Goal: Task Accomplishment & Management: Complete application form

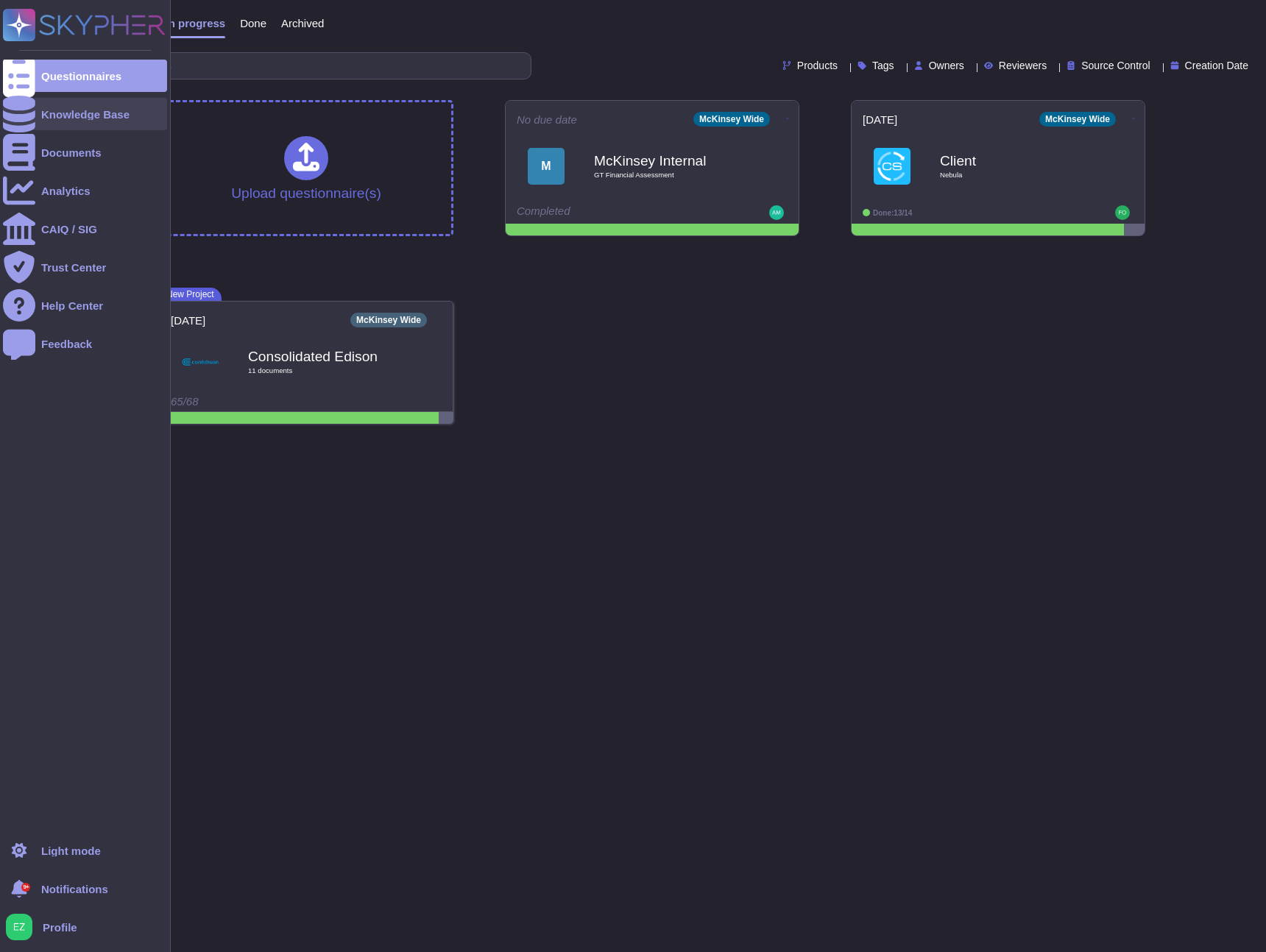
click at [57, 113] on div "Knowledge Base" at bounding box center [85, 114] width 88 height 11
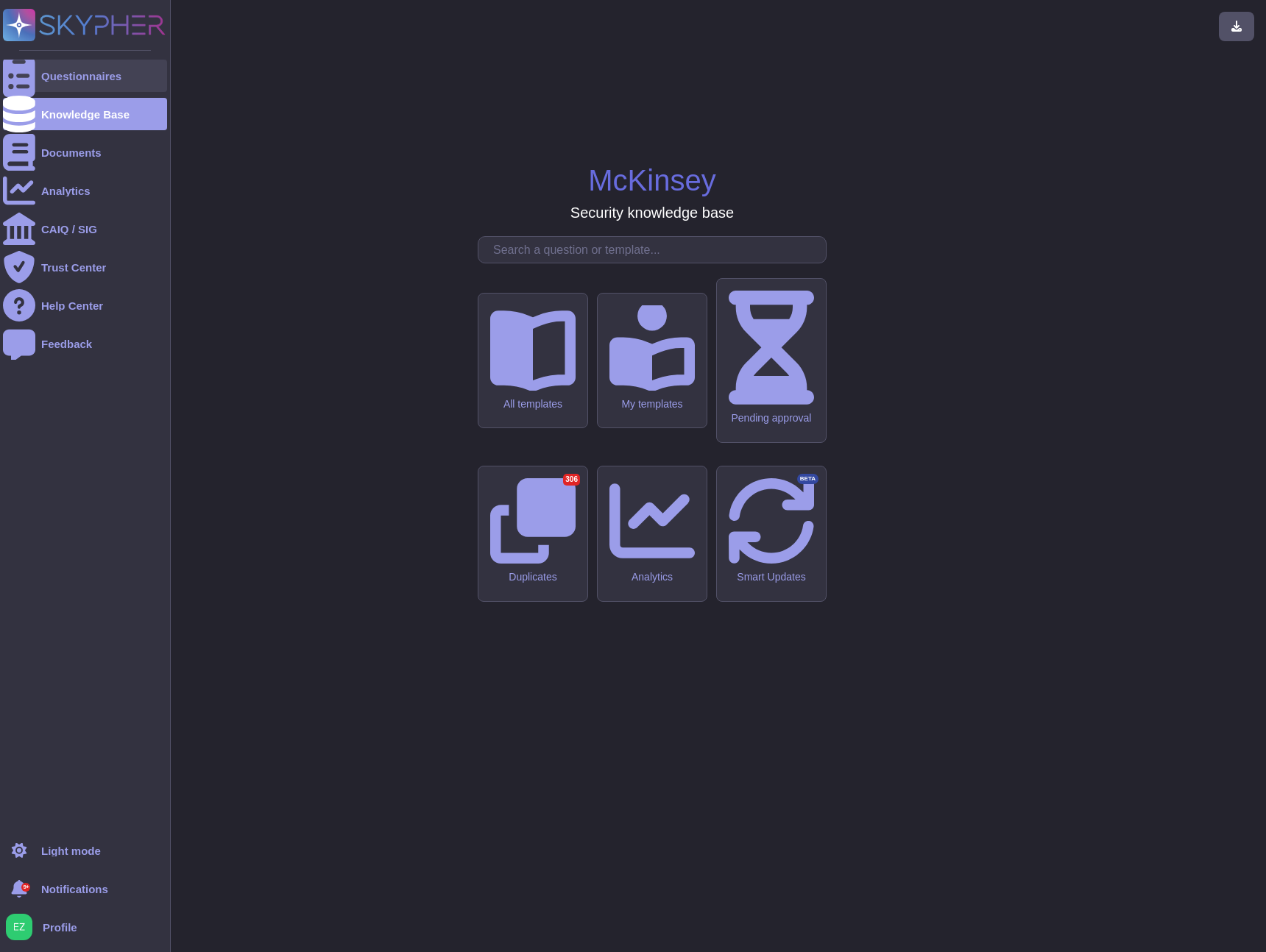
click at [63, 71] on div "Questionnaires" at bounding box center [81, 76] width 80 height 11
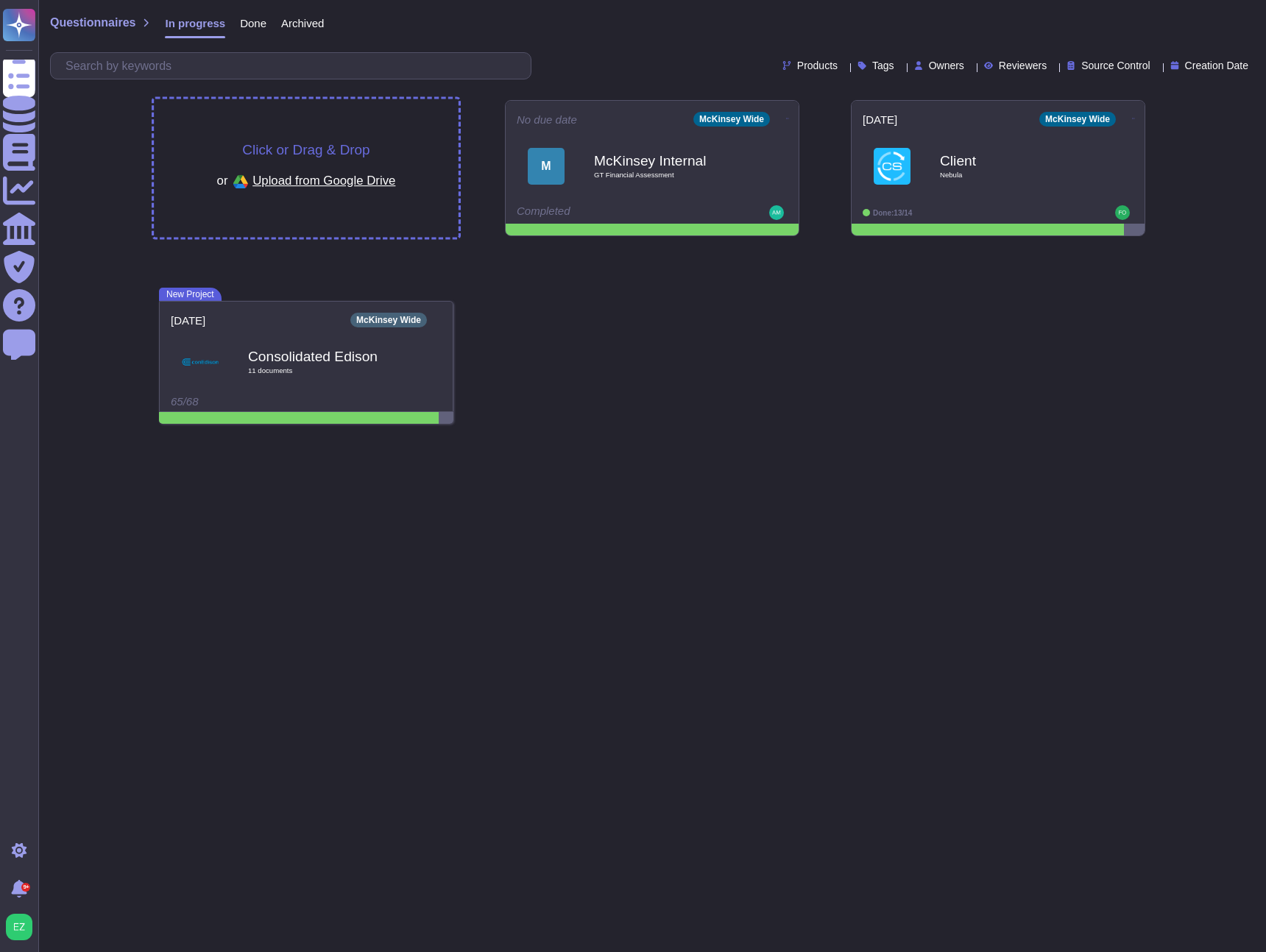
click at [361, 185] on span "Upload from Google Drive" at bounding box center [324, 180] width 143 height 14
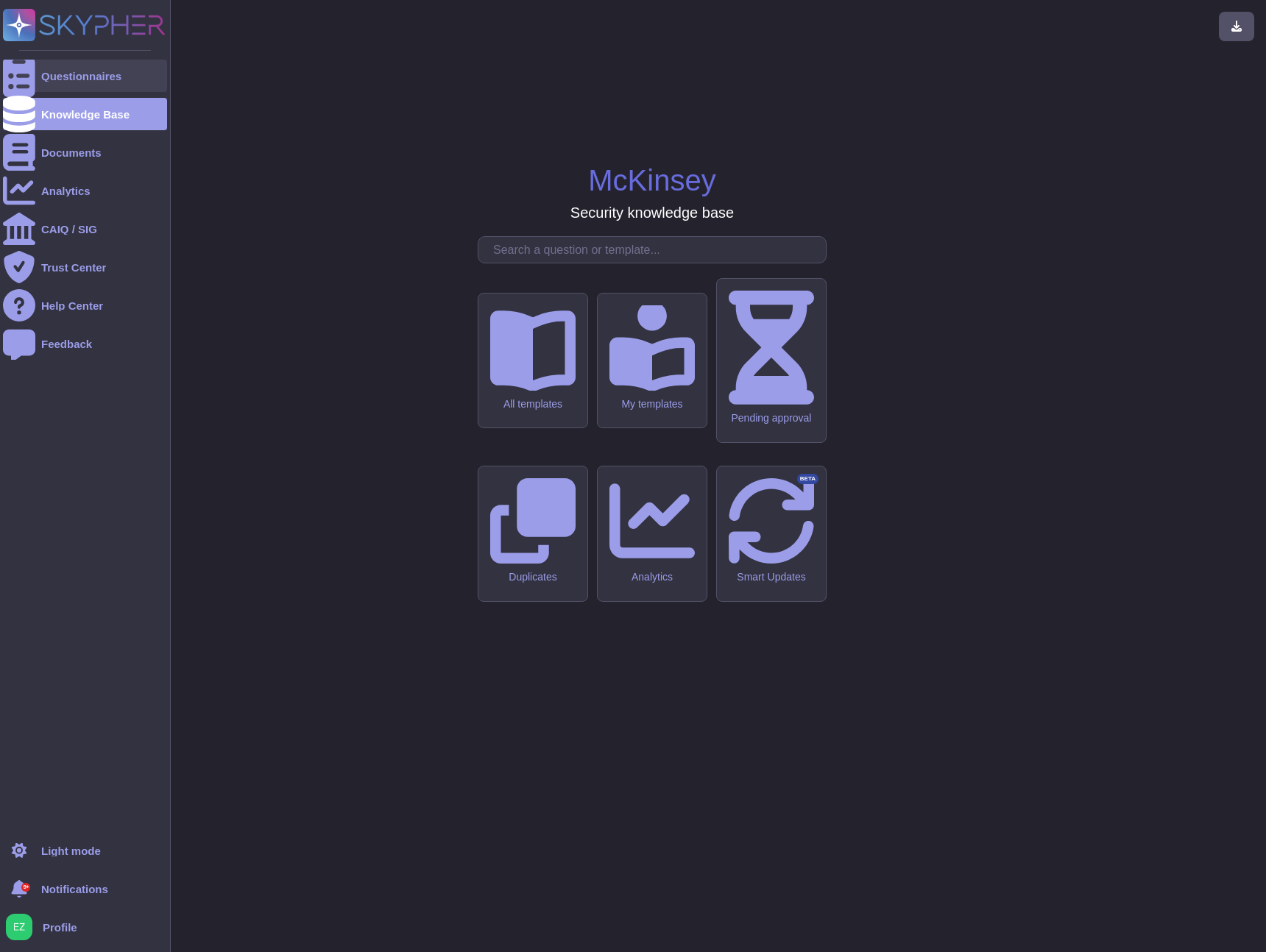
click at [26, 70] on icon at bounding box center [19, 76] width 32 height 43
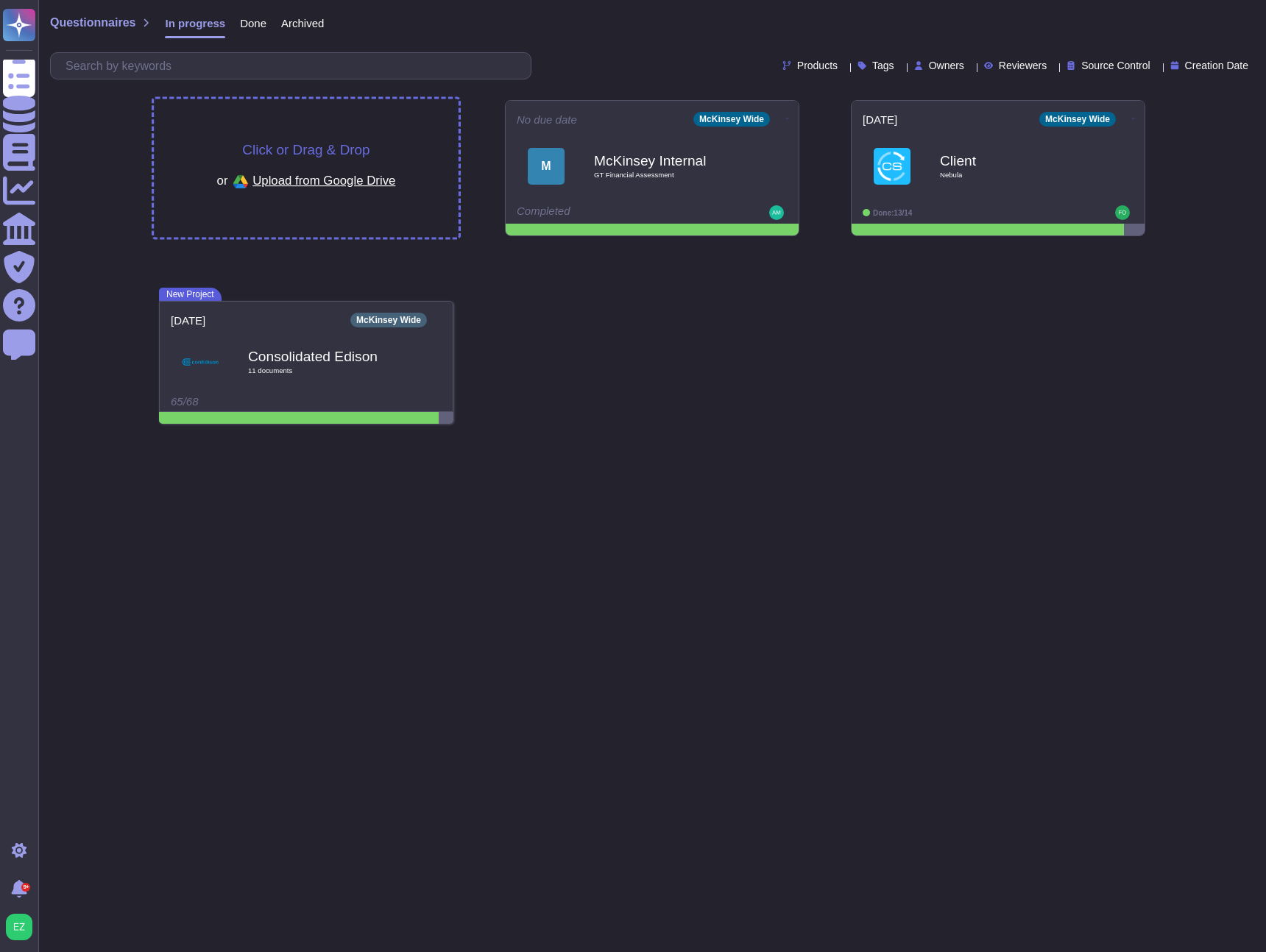
click at [338, 134] on div "Click or Drag & Drop or Upload from Google Drive" at bounding box center [306, 168] width 305 height 139
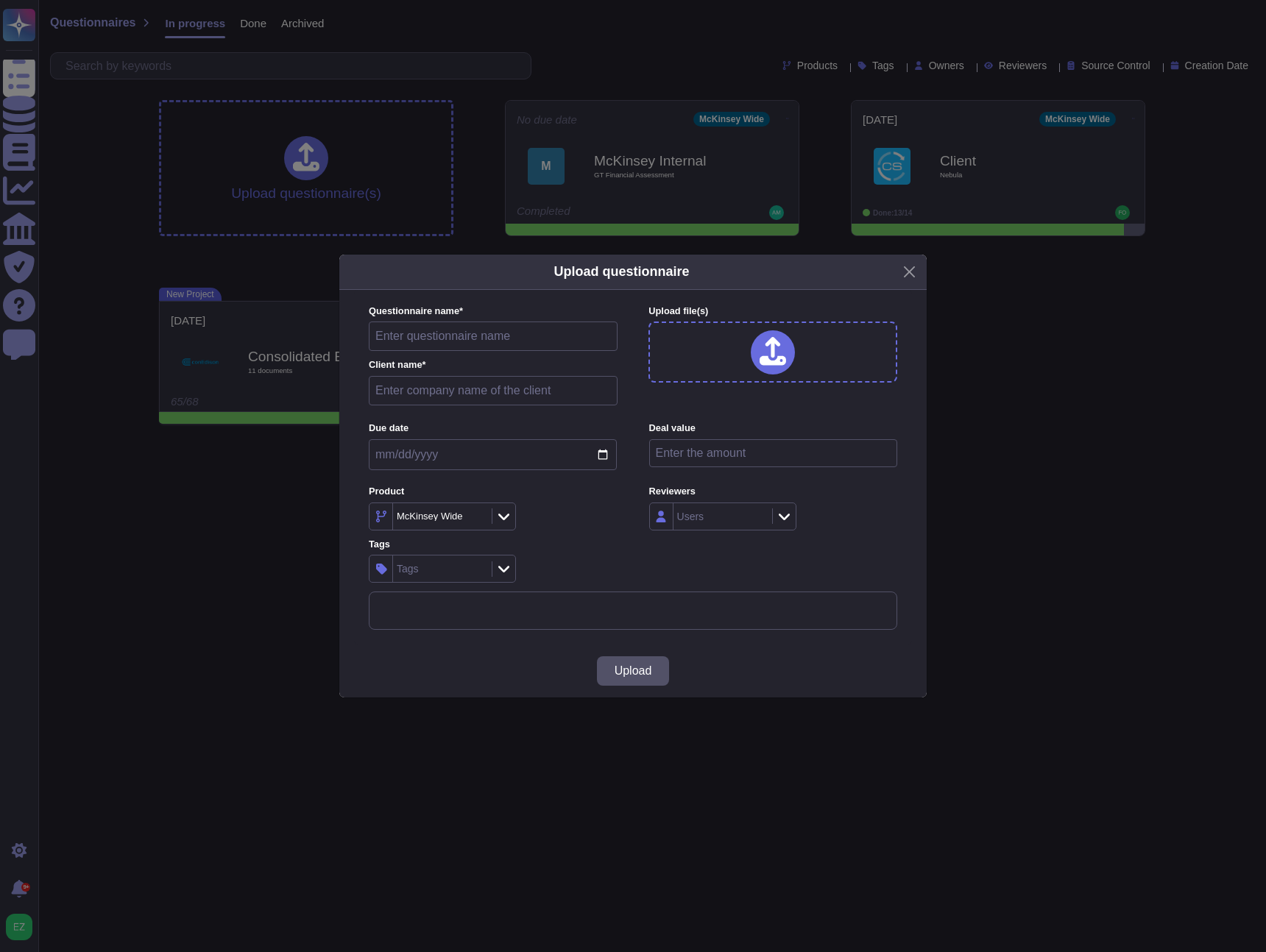
click at [740, 355] on div at bounding box center [773, 352] width 248 height 61
drag, startPoint x: 1115, startPoint y: 467, endPoint x: 1103, endPoint y: 465, distance: 12.2
click at [1115, 467] on div "Upload questionnaire Questionnaire name * Client name * Upload file (s) Due dat…" at bounding box center [633, 476] width 1266 height 952
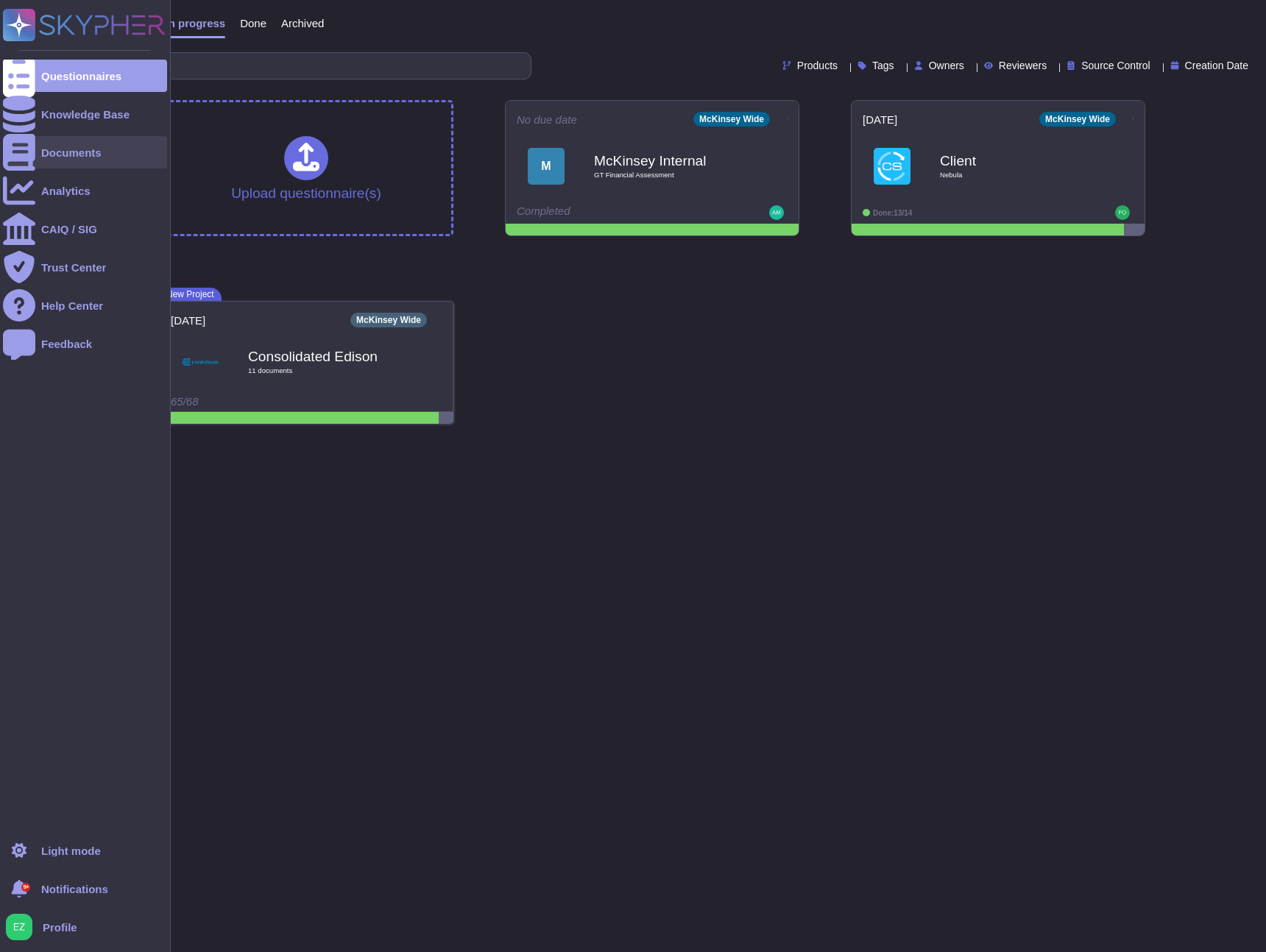
click at [37, 160] on div "Documents" at bounding box center [84, 152] width 164 height 32
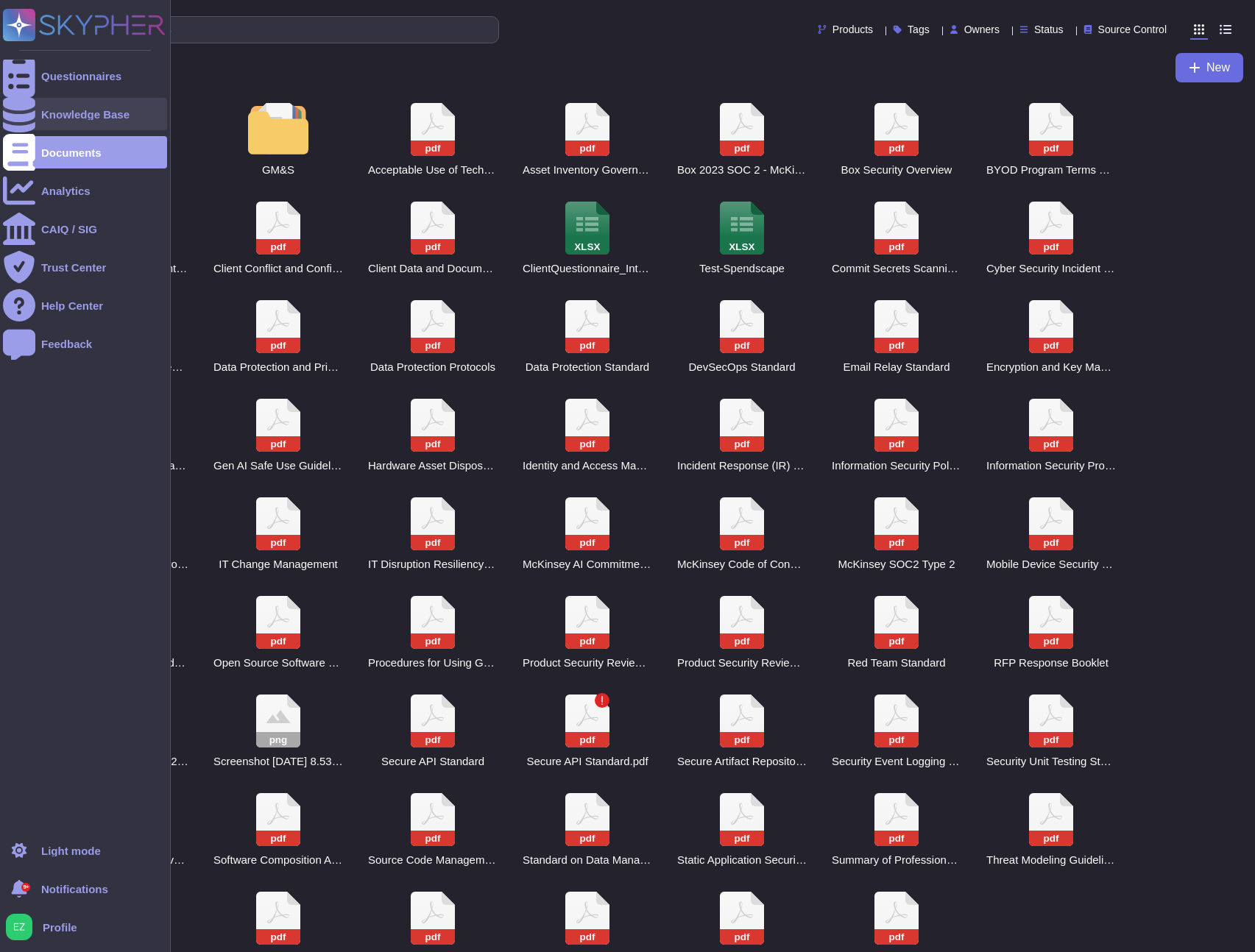
click at [44, 126] on div "Knowledge Base" at bounding box center [84, 114] width 164 height 32
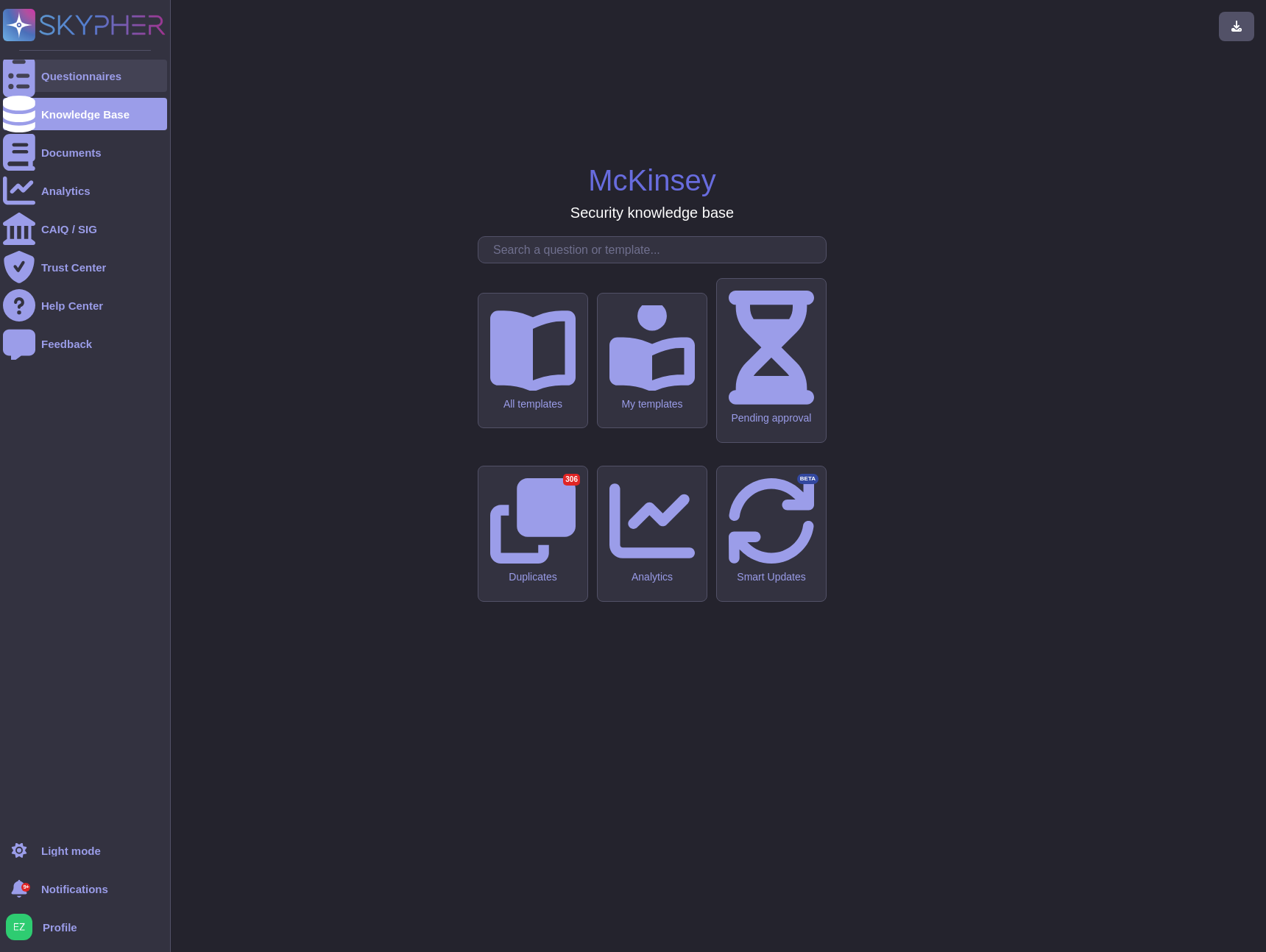
click at [51, 83] on div "Questionnaires" at bounding box center [84, 76] width 164 height 32
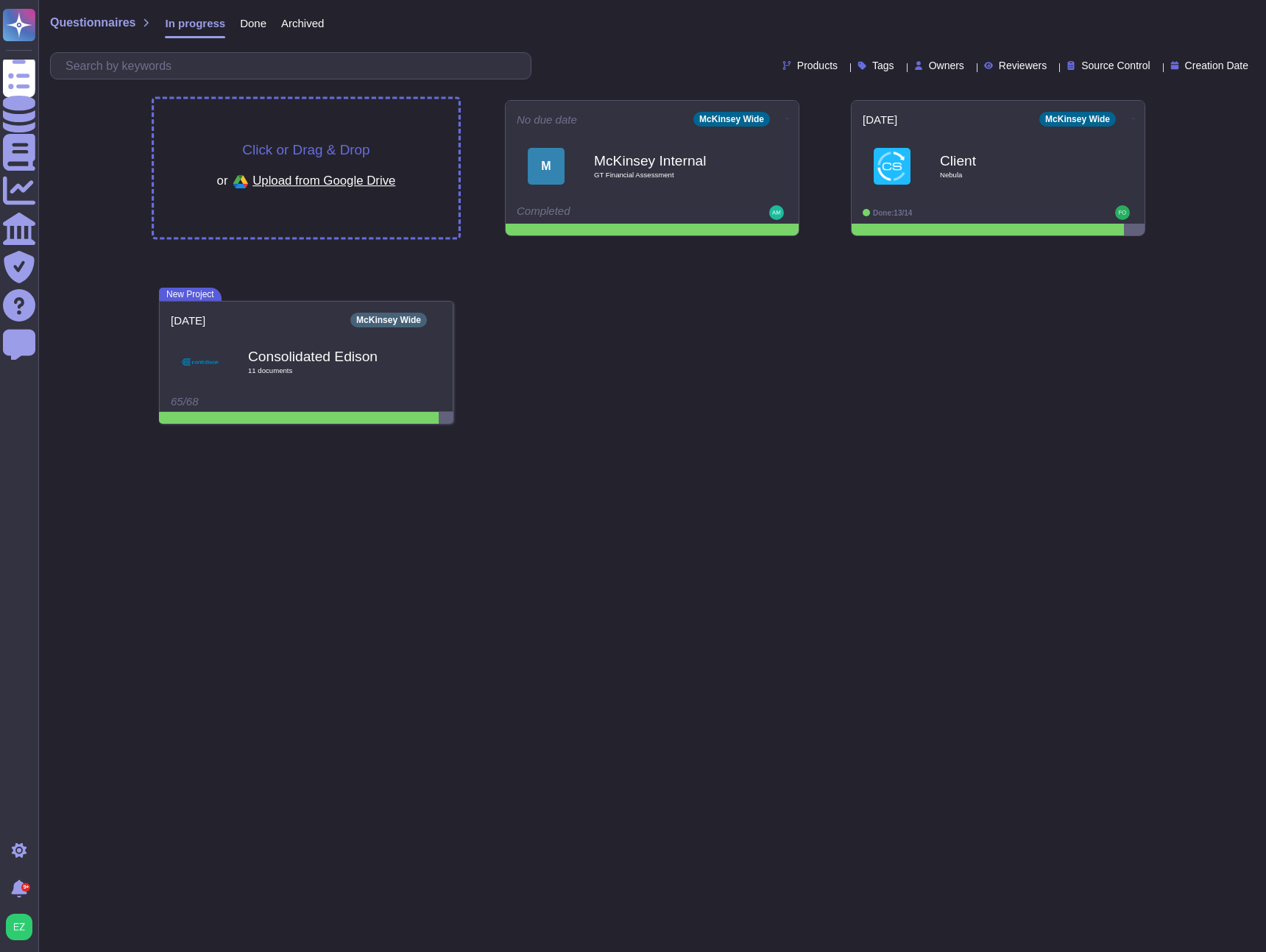
click at [225, 117] on div "Click or Drag & Drop or Upload from Google Drive" at bounding box center [306, 168] width 305 height 139
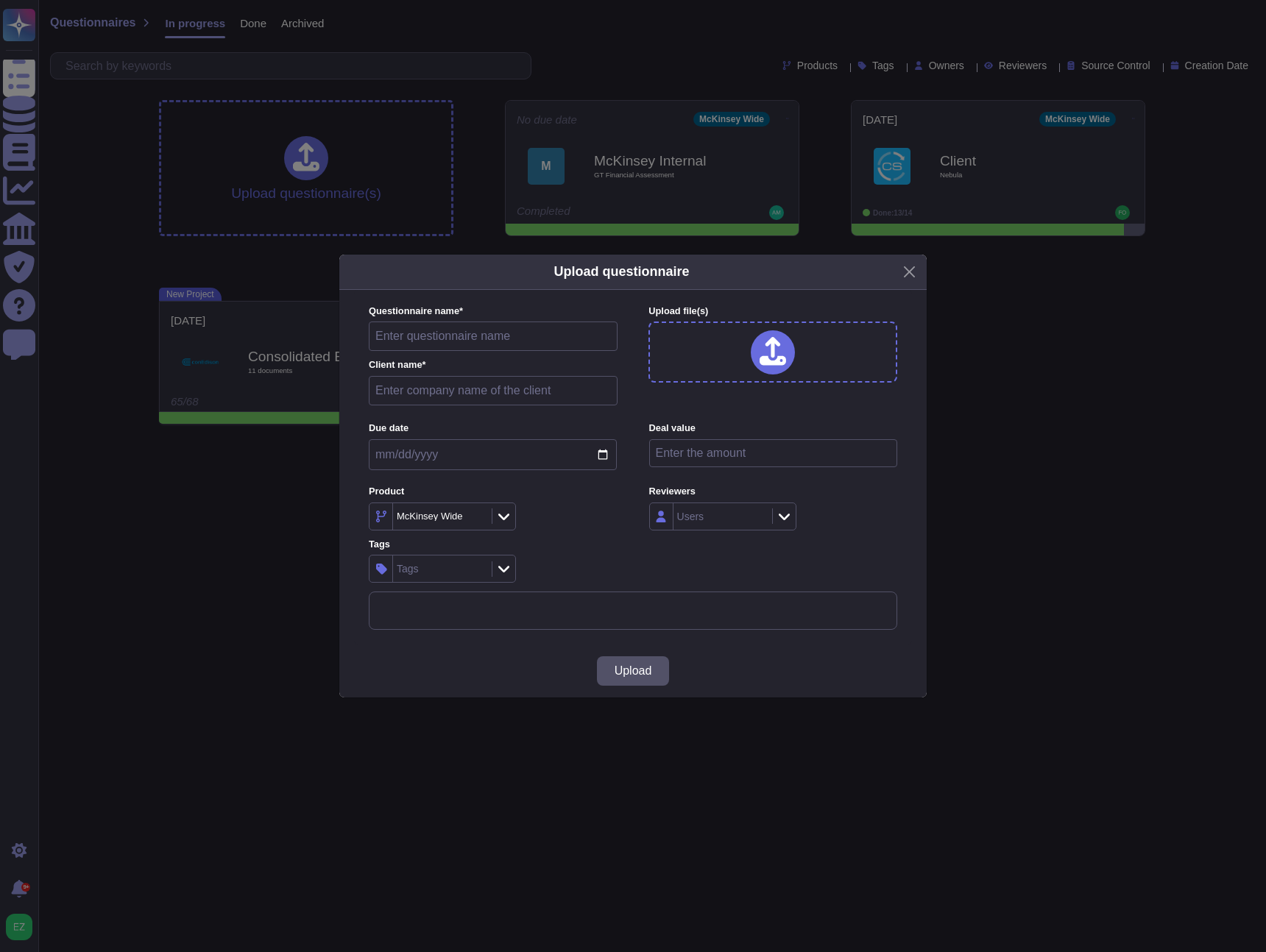
click at [716, 624] on div "More options" at bounding box center [632, 852] width 527 height 519
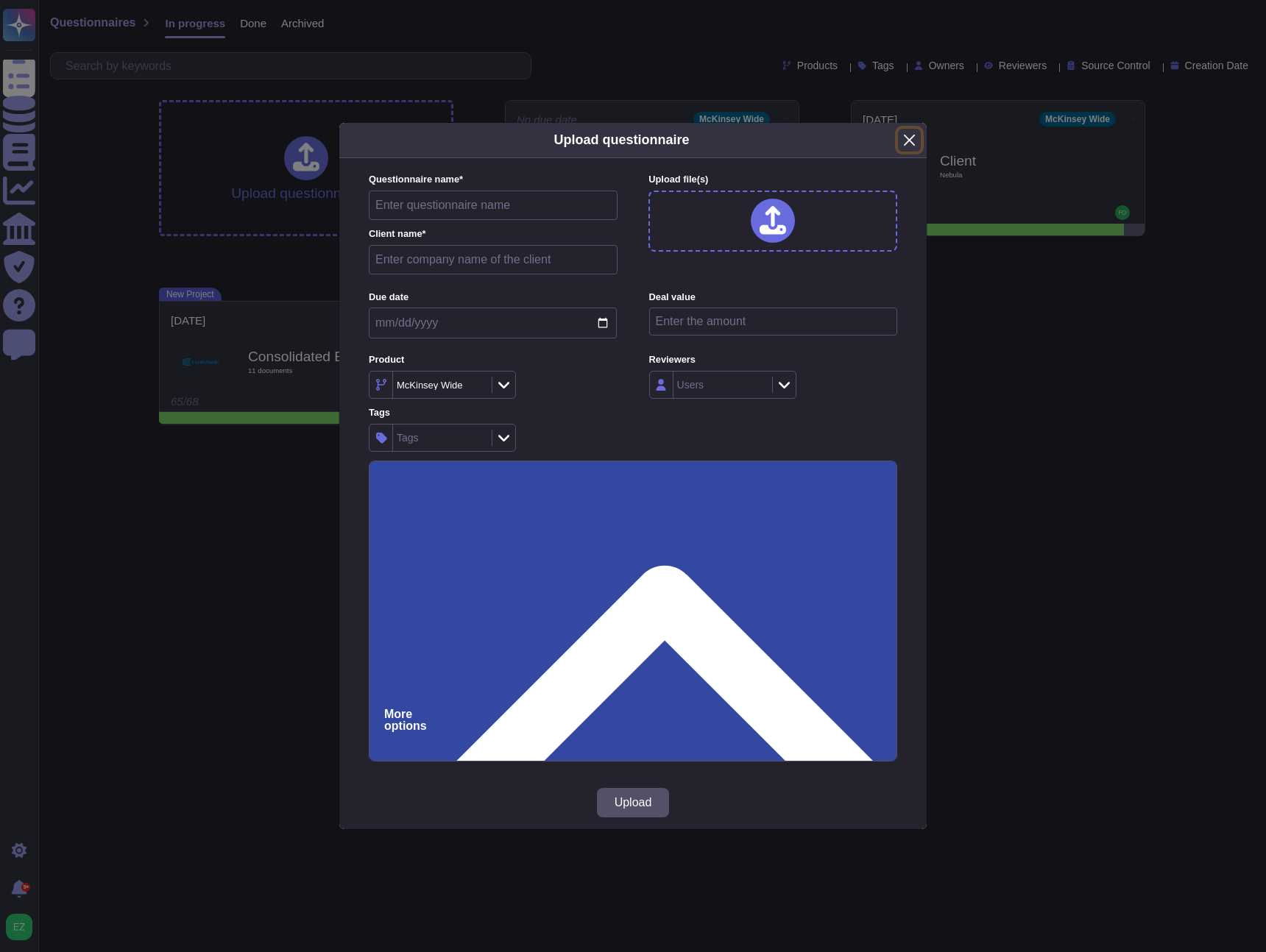
click at [903, 134] on button "Close" at bounding box center [909, 140] width 23 height 23
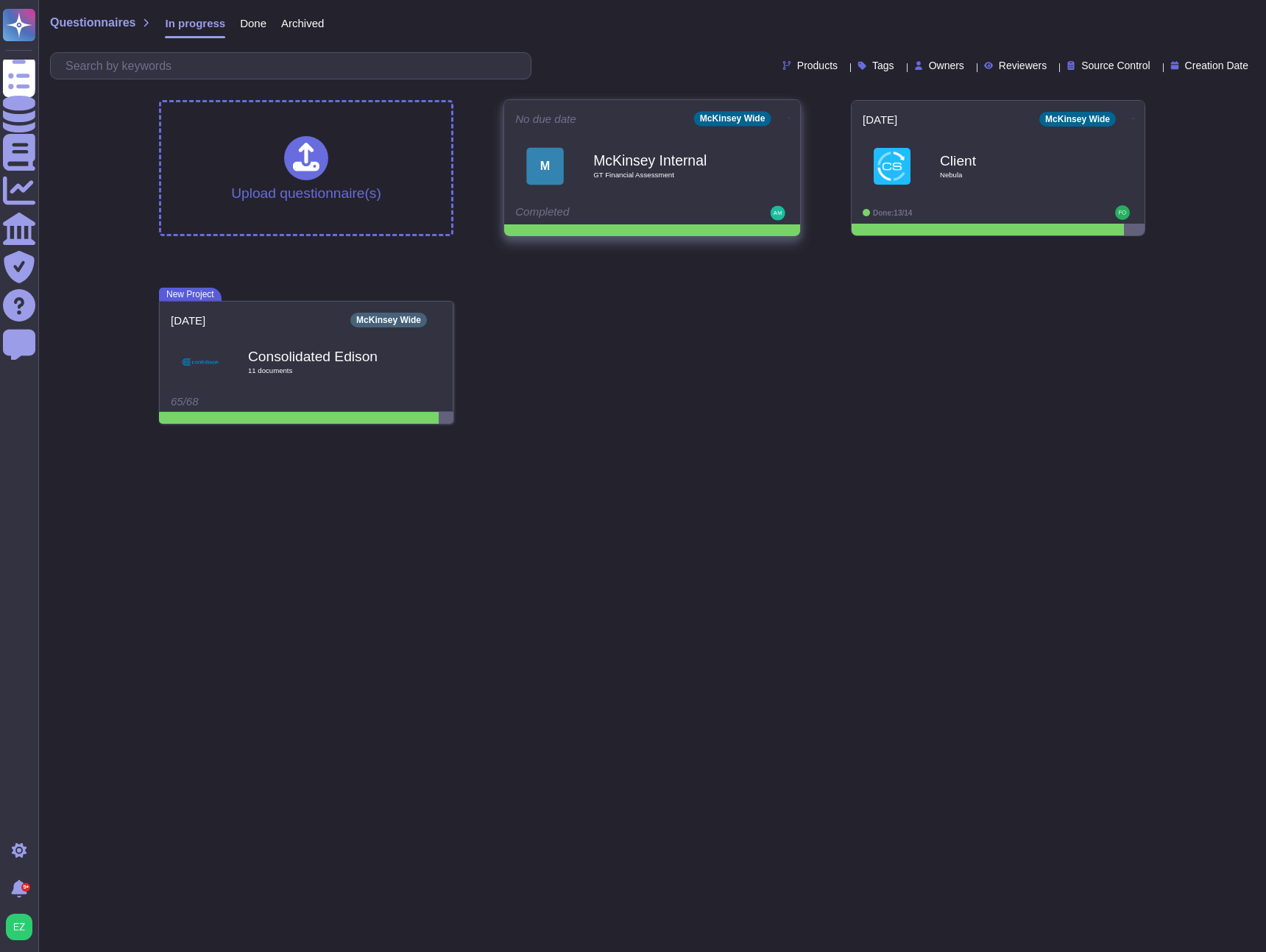
click at [659, 202] on div "M McKinsey Internal GT Financial Assessment" at bounding box center [652, 165] width 274 height 74
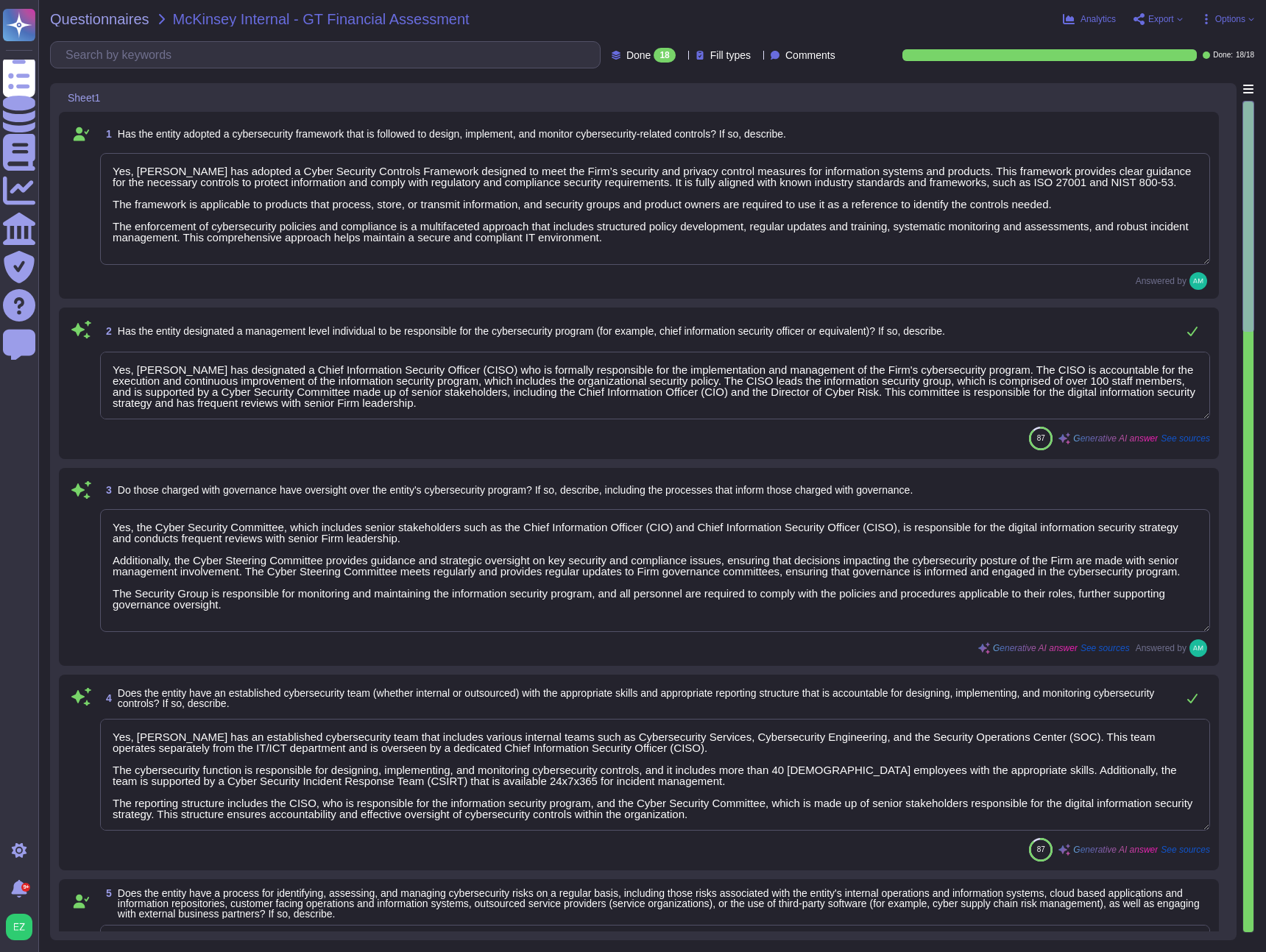
type textarea "Yes, McKinsey has adopted a Cyber Security Controls Framework designed to meet …"
type textarea "Yes, McKinsey has designated a Chief Information Security Officer (CISO) who is…"
type textarea "Yes, the Cyber Security Committee, which includes senior stakeholders such as t…"
type textarea "Yes, McKinsey has an established cybersecurity team that includes various inter…"
type textarea "Yes, our organization has a formal risk management process to identify, assess,…"
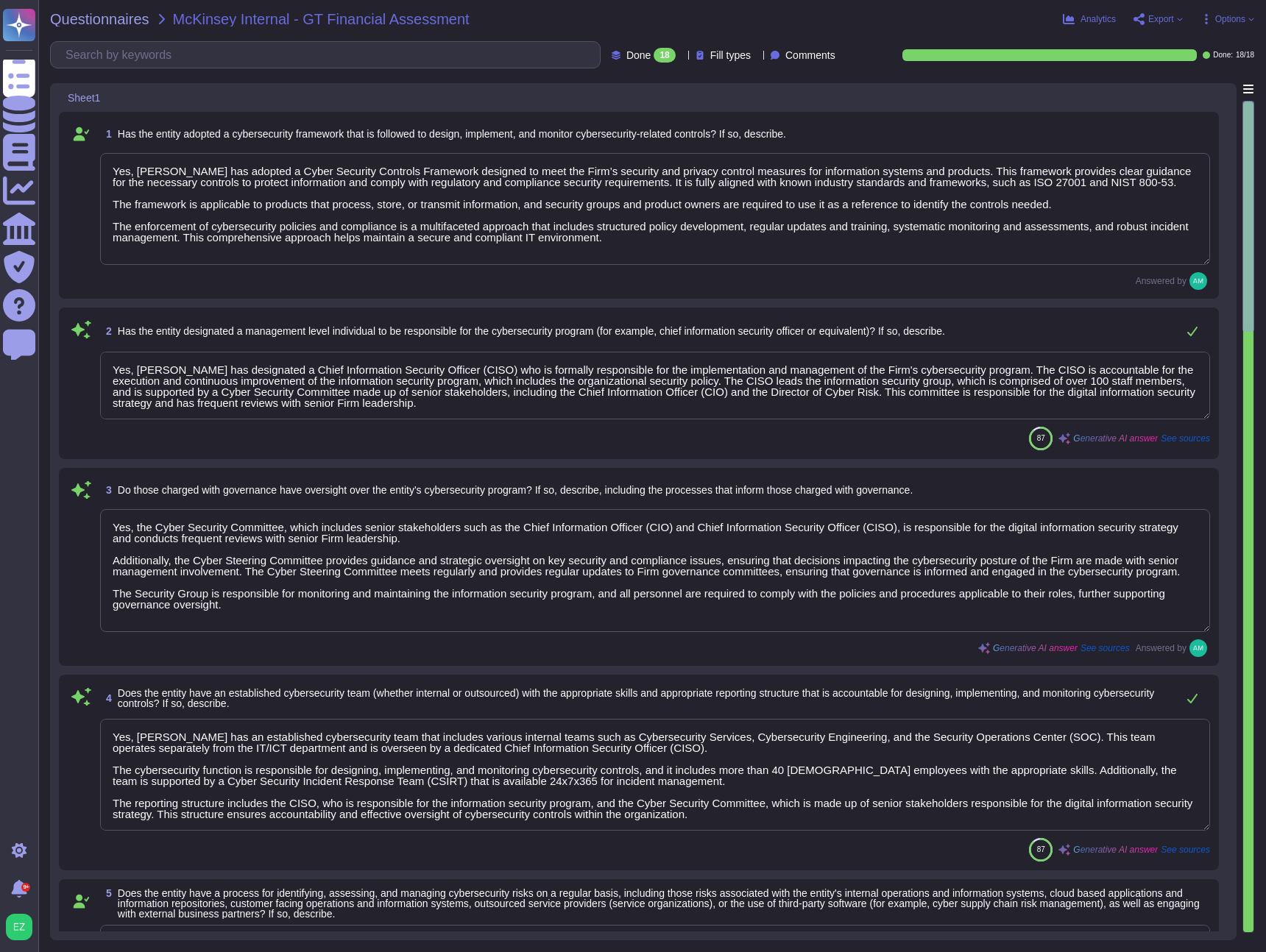
type textarea "McKinsey has formal, documented cybersecurity policies and procedures that gove…"
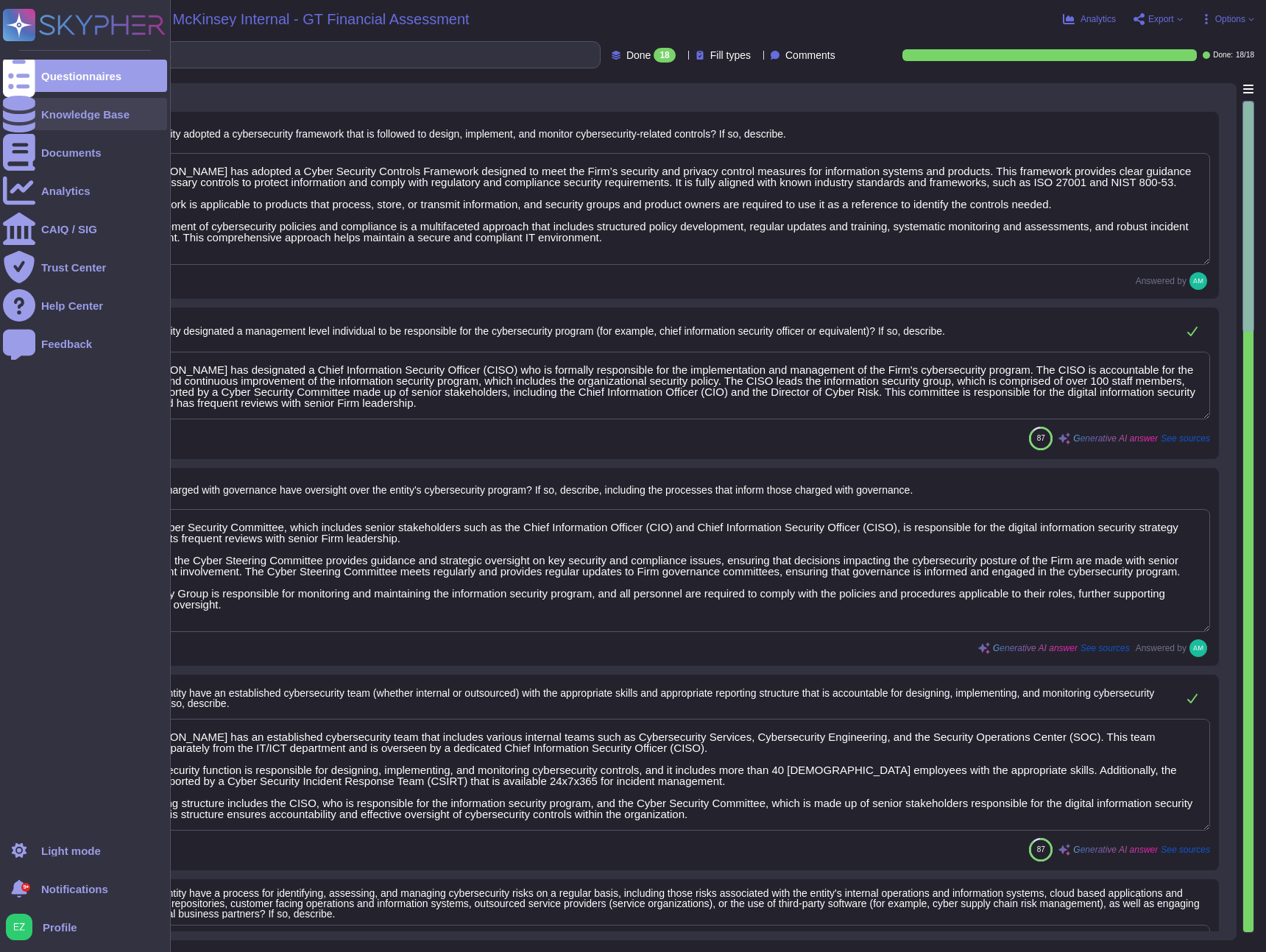
click at [11, 111] on icon at bounding box center [19, 113] width 32 height 37
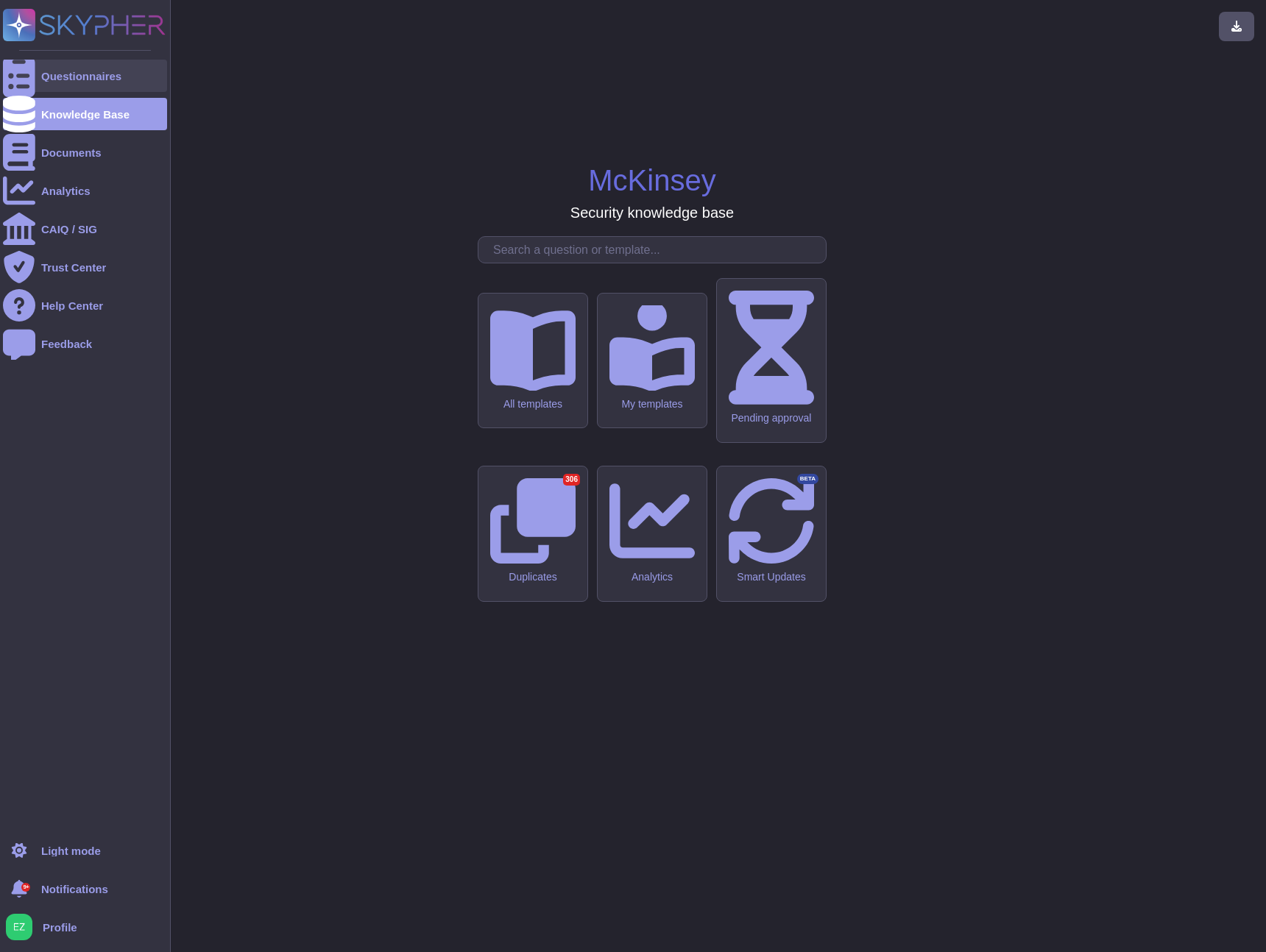
click at [31, 88] on div at bounding box center [19, 76] width 32 height 32
